Goal: Task Accomplishment & Management: Use online tool/utility

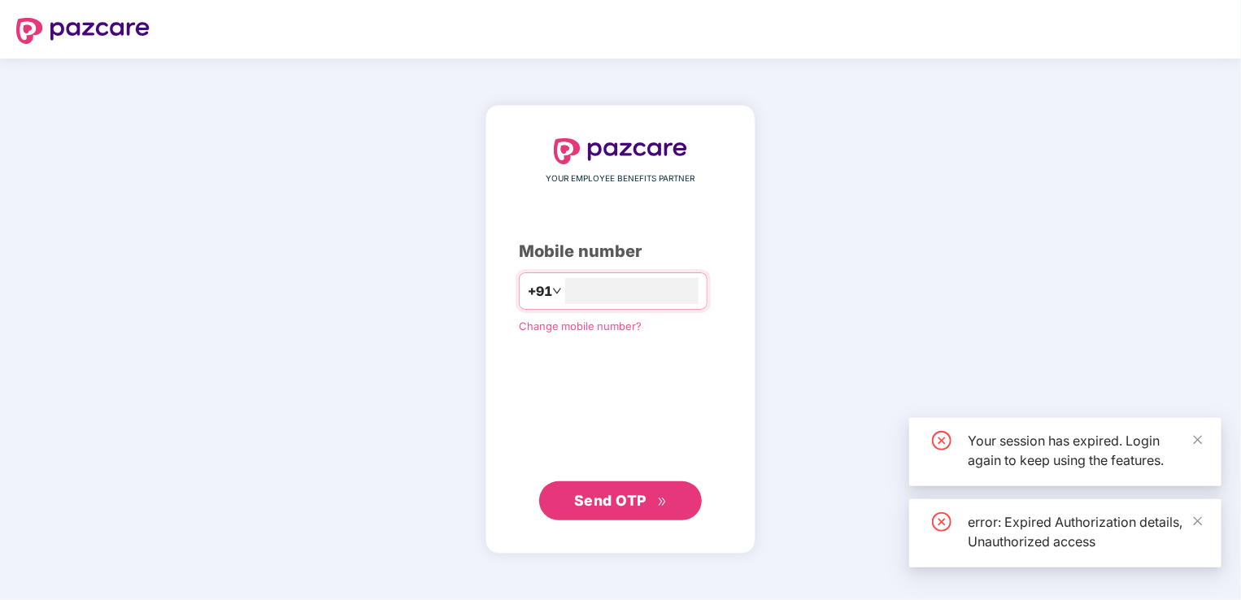
type input "*"
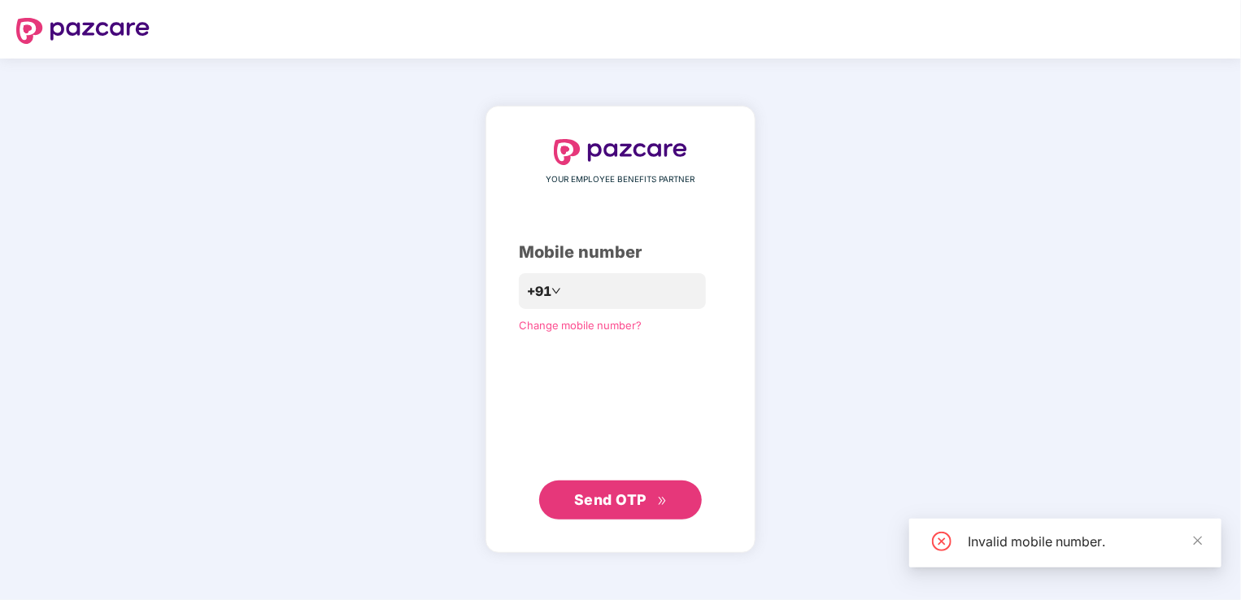
click at [612, 518] on button "Send OTP" at bounding box center [620, 500] width 163 height 39
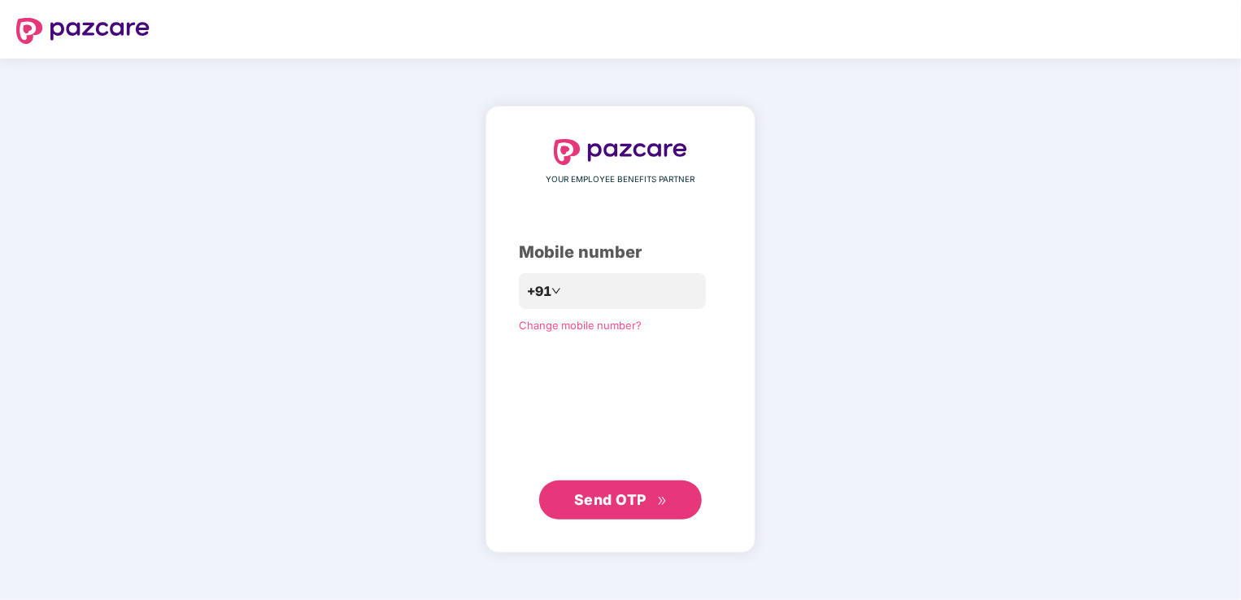
click at [612, 496] on span "Send OTP" at bounding box center [610, 499] width 72 height 17
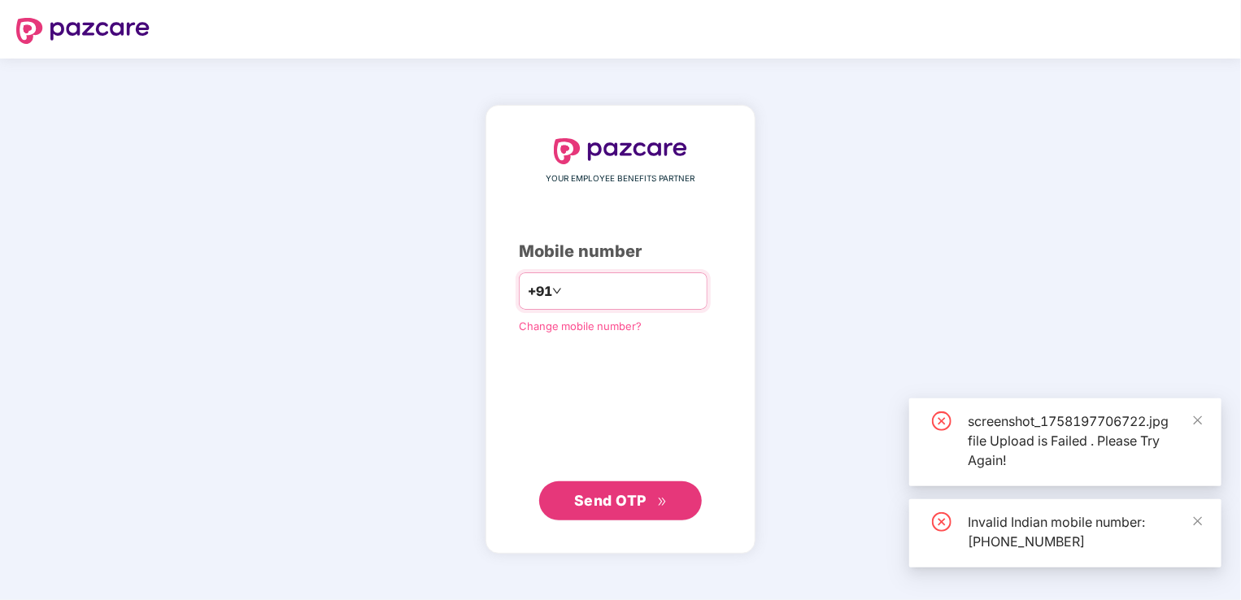
click at [565, 294] on input "**********" at bounding box center [631, 291] width 133 height 26
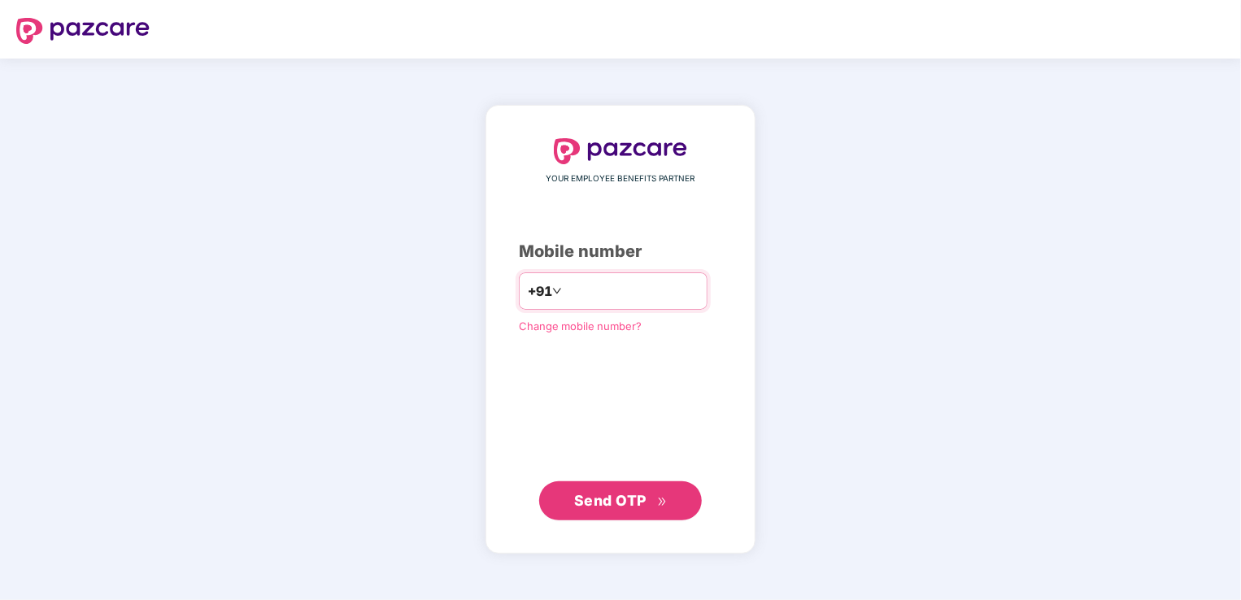
type input "**********"
click at [662, 501] on icon "double-right" at bounding box center [662, 502] width 11 height 11
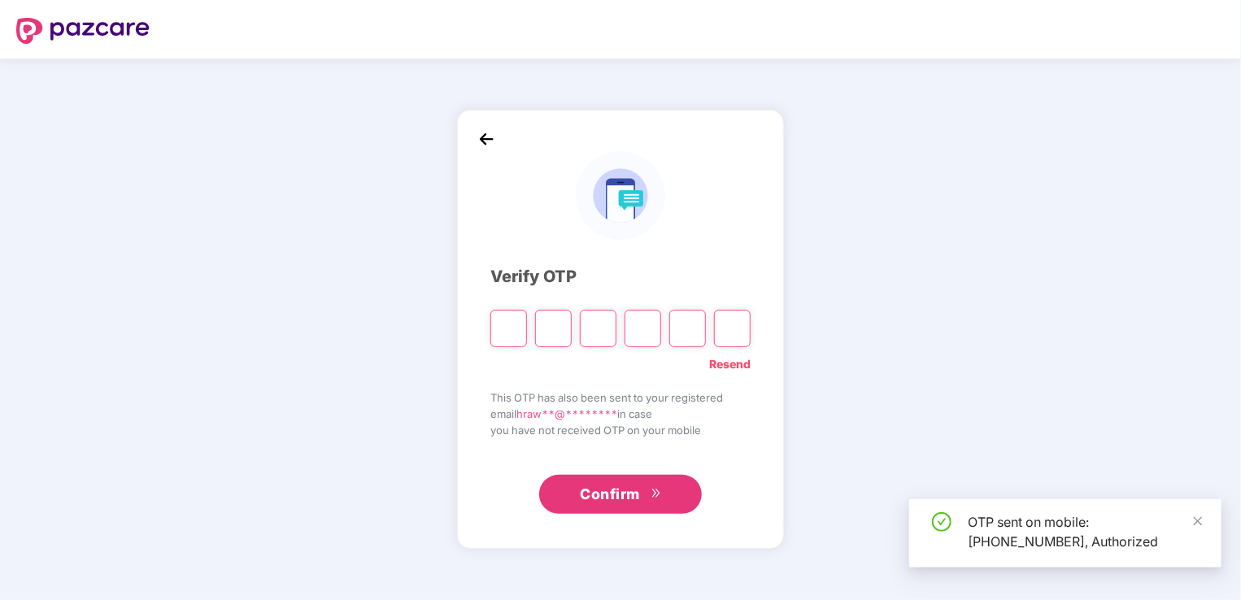
click at [502, 336] on input "Please enter verification code. Digit 1" at bounding box center [508, 328] width 37 height 37
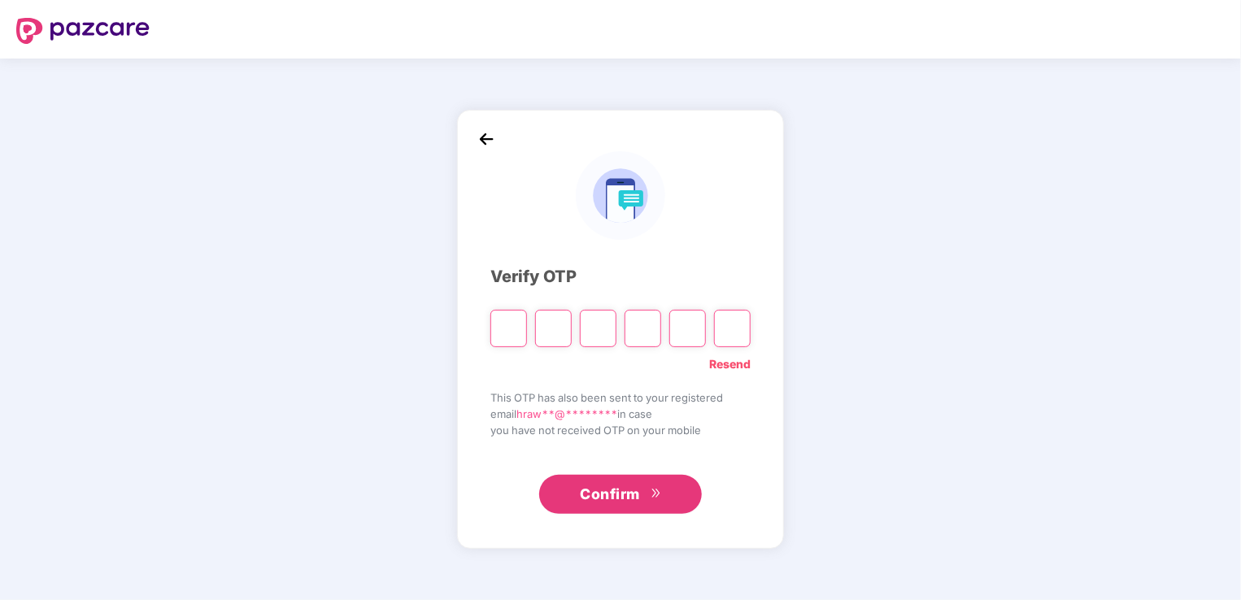
type input "*"
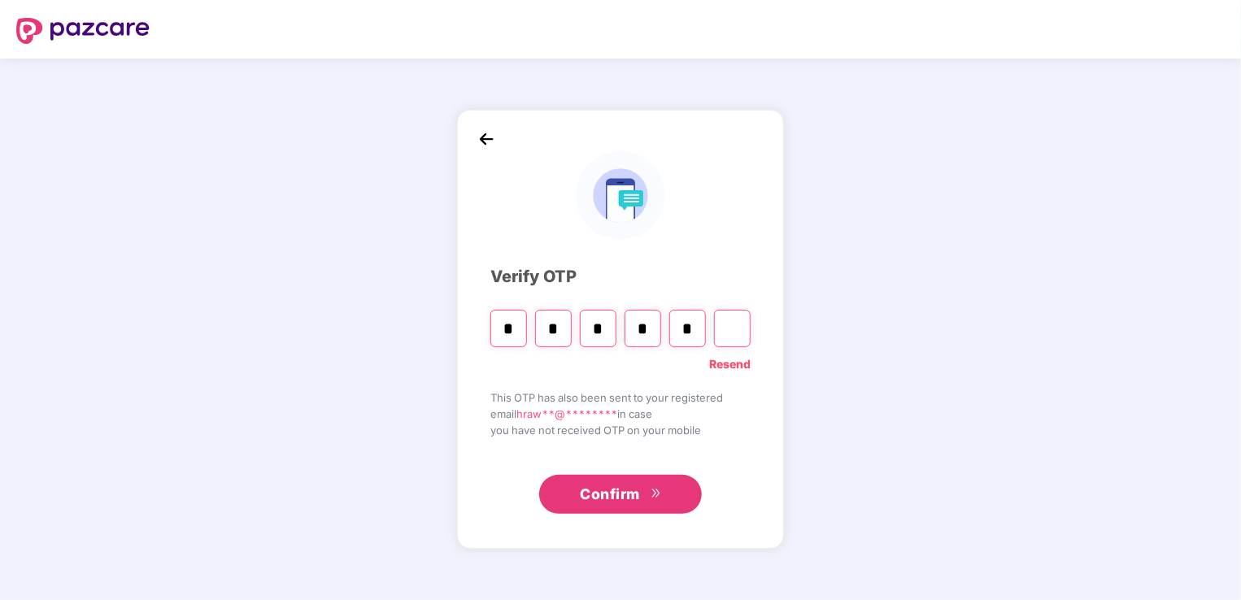
type input "*"
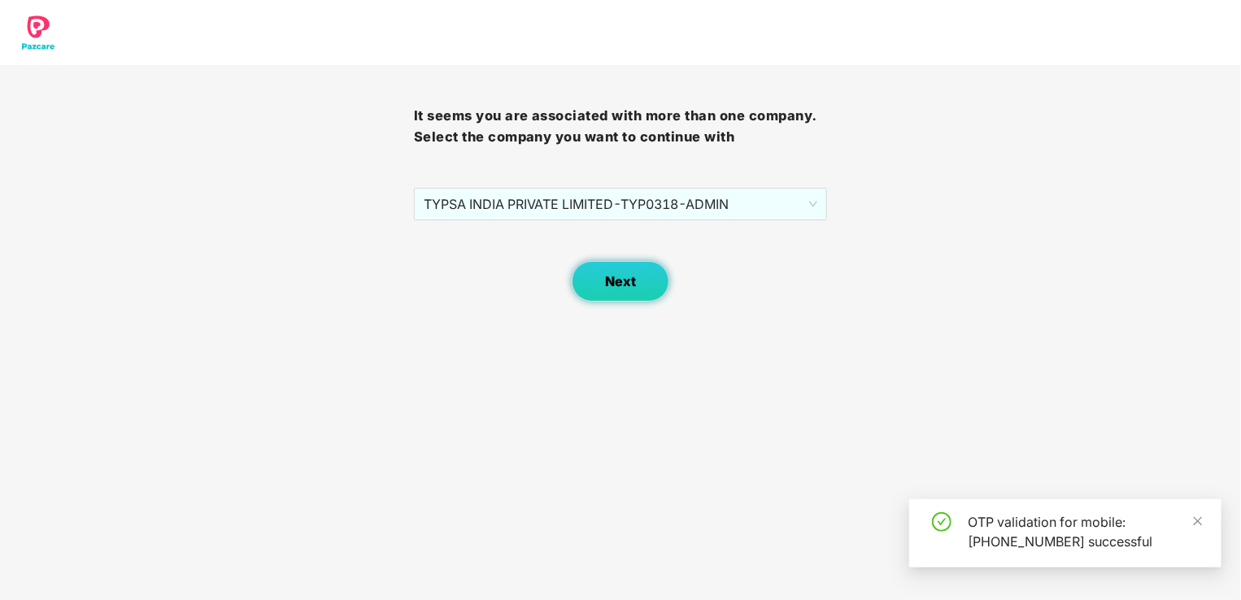
click at [616, 275] on span "Next" at bounding box center [620, 281] width 31 height 15
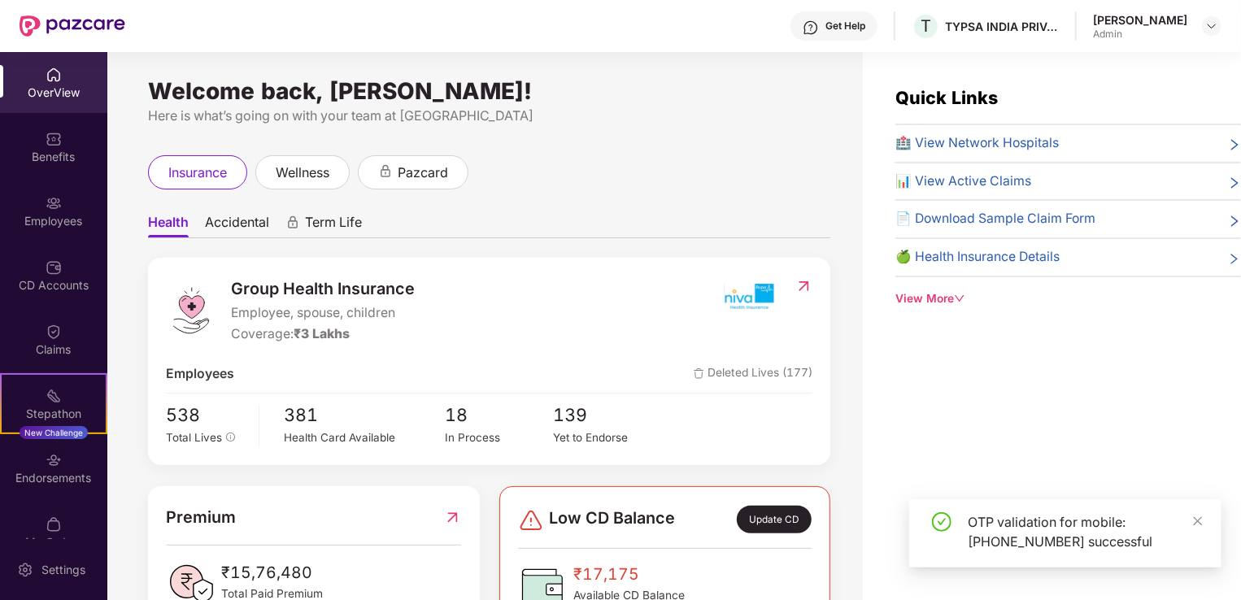
click at [20, 207] on div "Employees" at bounding box center [53, 211] width 107 height 61
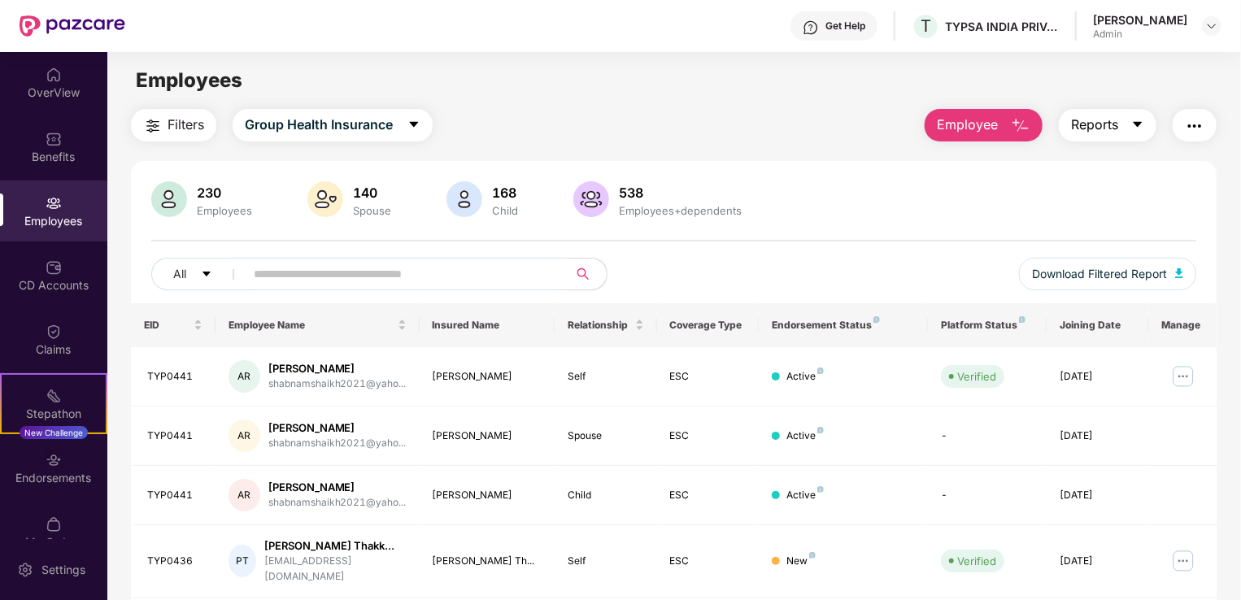
click at [1094, 124] on span "Reports" at bounding box center [1094, 125] width 47 height 20
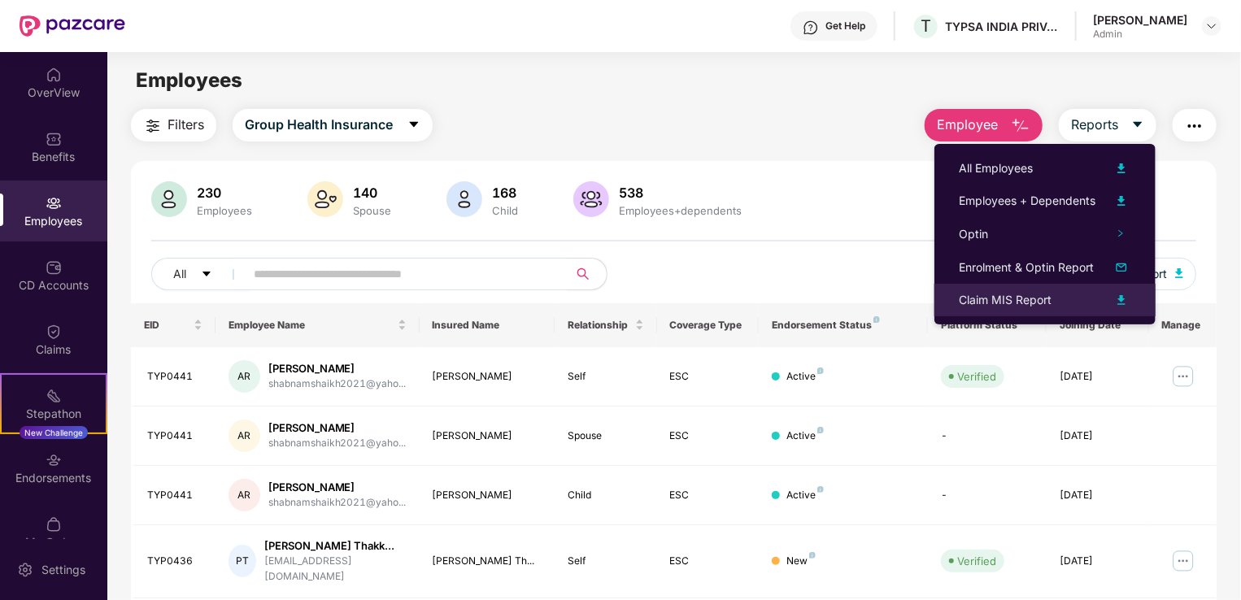
click at [1008, 301] on div "Claim MIS Report" at bounding box center [1005, 300] width 93 height 18
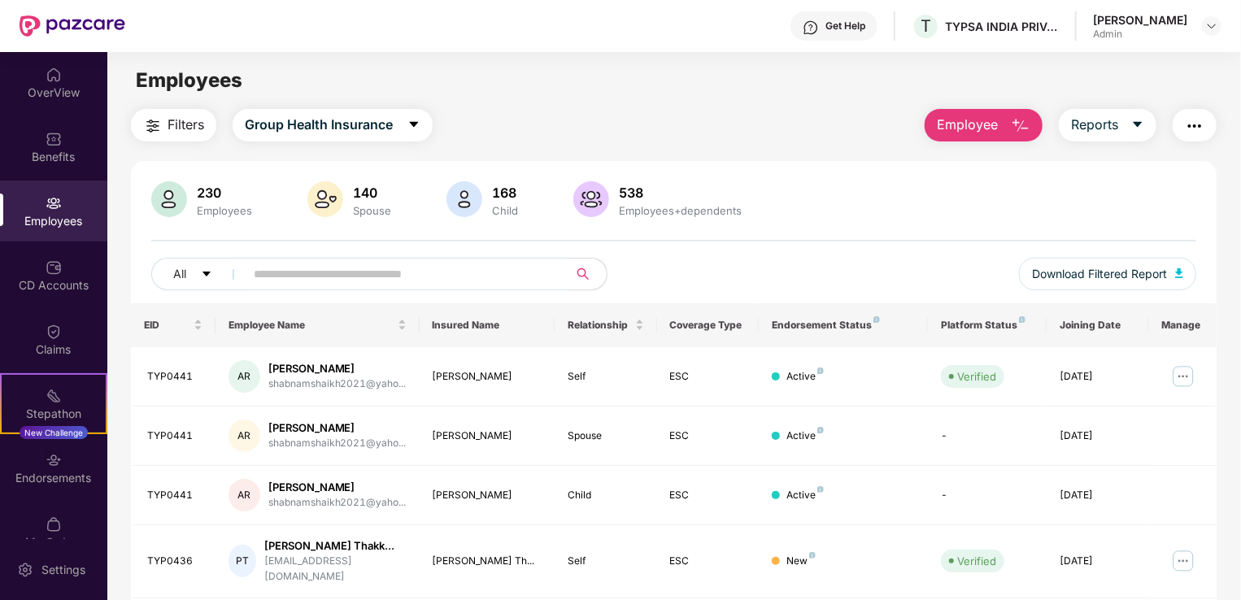
drag, startPoint x: 765, startPoint y: 203, endPoint x: 685, endPoint y: 165, distance: 88.1
click at [765, 203] on div "230 Employees 140 Spouse 168 Child 538 Employees+dependents" at bounding box center [673, 200] width 1045 height 39
click at [544, 321] on th "Insured Name" at bounding box center [488, 325] width 136 height 44
